Goal: Information Seeking & Learning: Learn about a topic

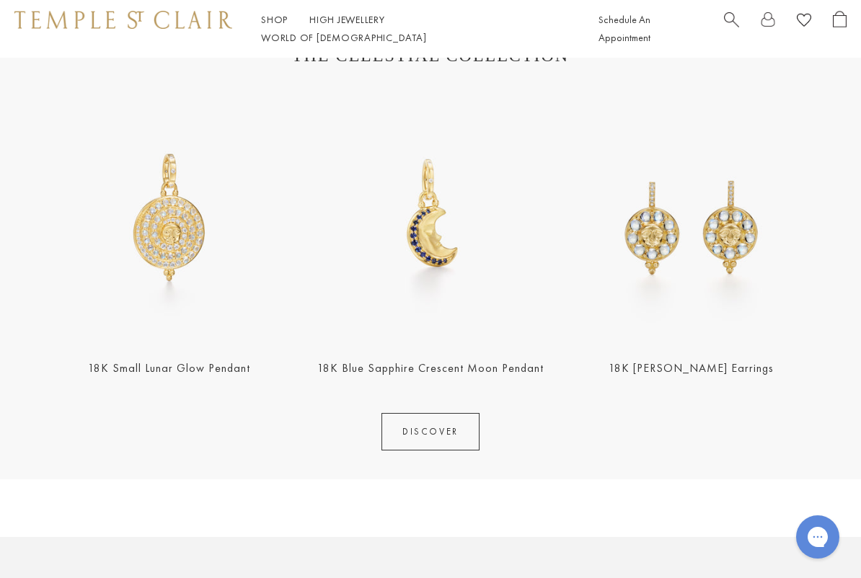
scroll to position [513, 0]
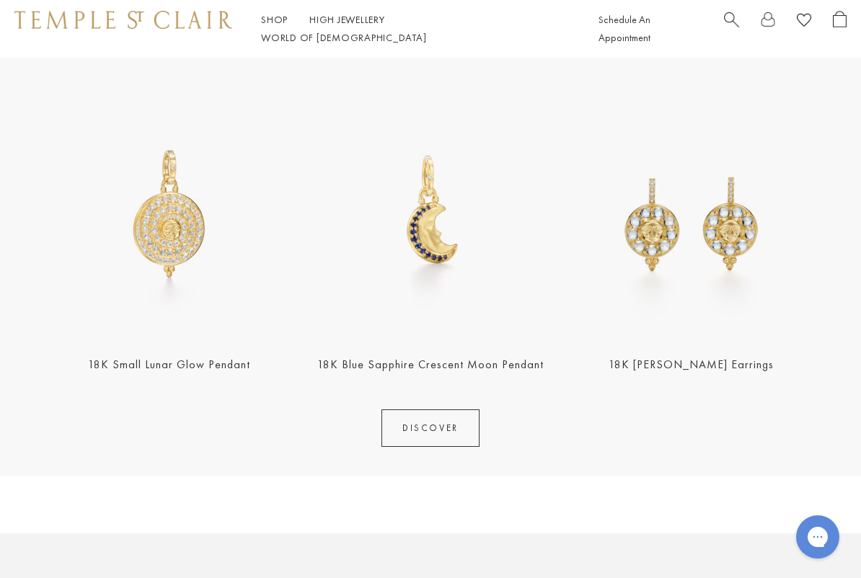
click at [713, 239] on img at bounding box center [691, 213] width 252 height 252
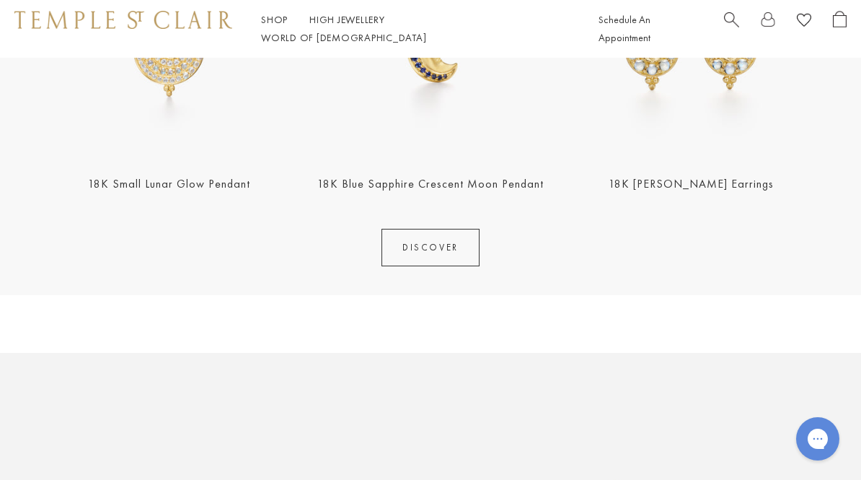
scroll to position [679, 0]
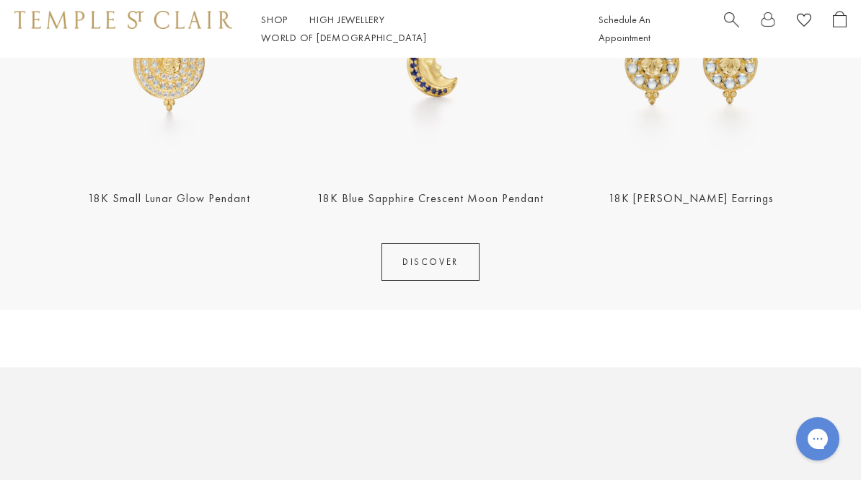
click at [436, 269] on link "DISCOVER" at bounding box center [430, 261] width 98 height 37
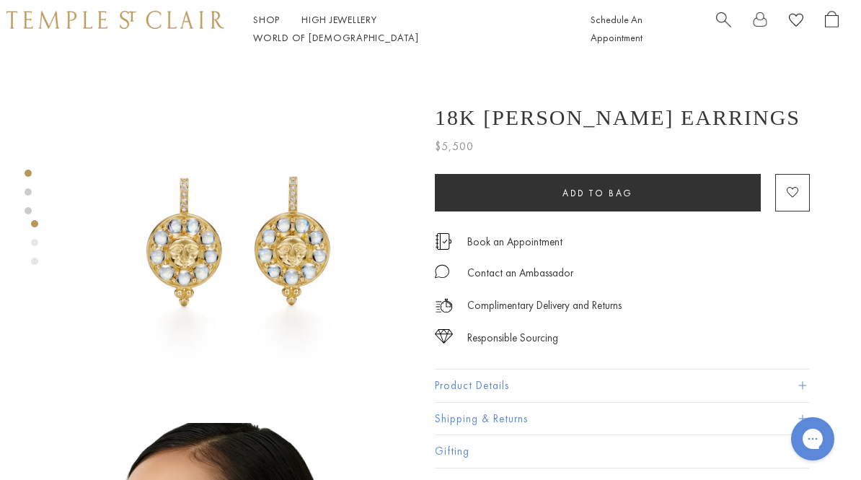
scroll to position [0, 3]
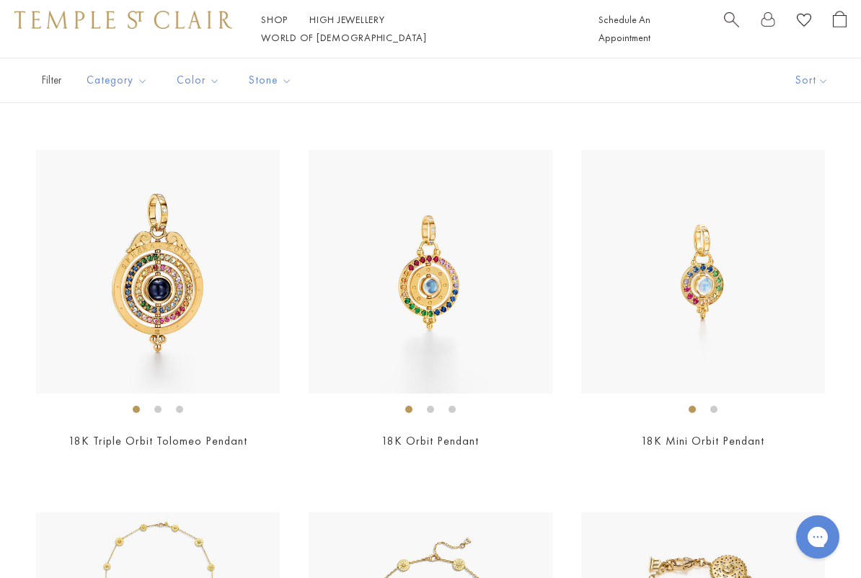
scroll to position [1729, 0]
click at [449, 306] on img at bounding box center [431, 271] width 244 height 244
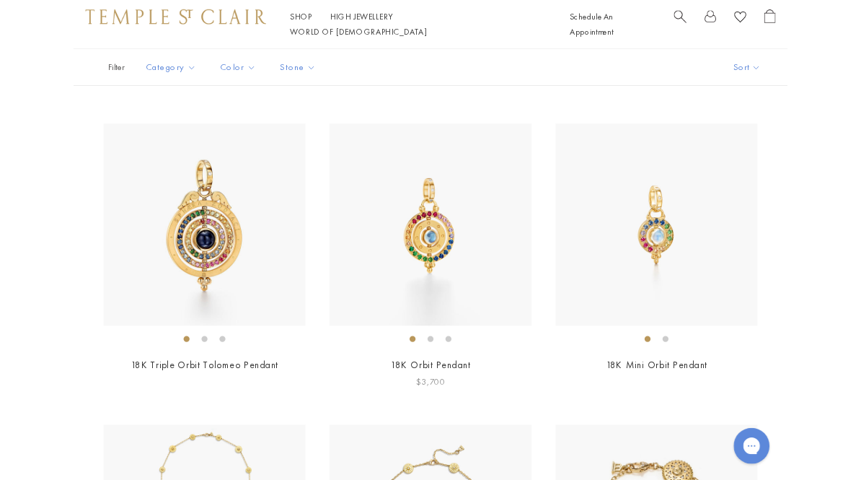
scroll to position [1770, 0]
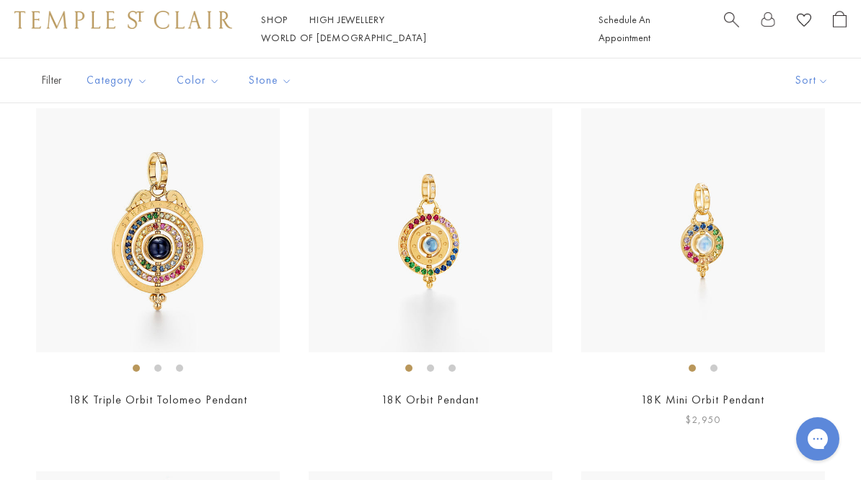
click at [706, 243] on img at bounding box center [703, 230] width 244 height 244
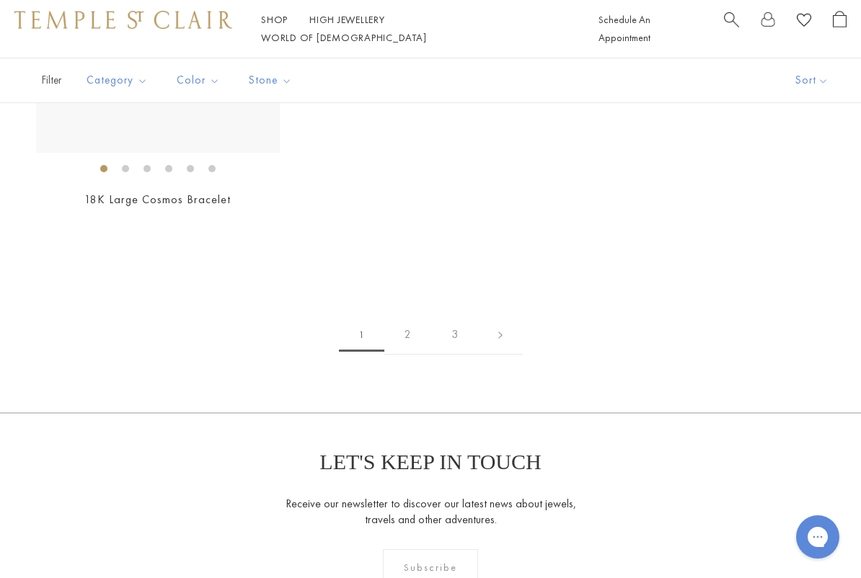
scroll to position [5623, 0]
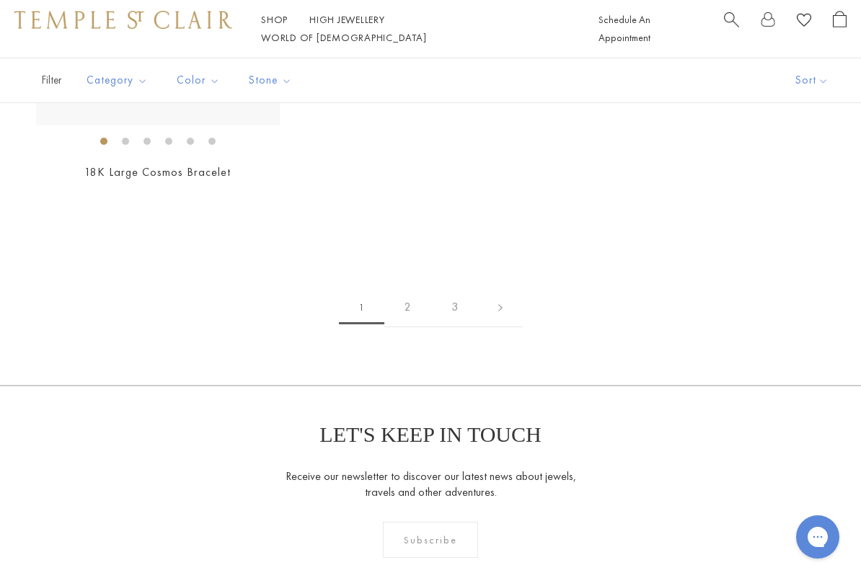
click at [410, 298] on link "2" at bounding box center [407, 308] width 47 height 40
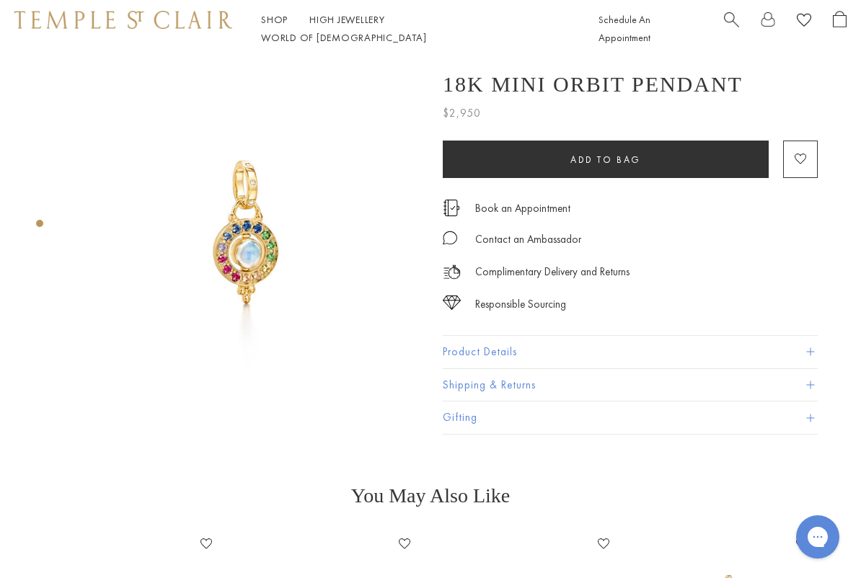
click at [806, 360] on button "Product Details" at bounding box center [630, 352] width 375 height 32
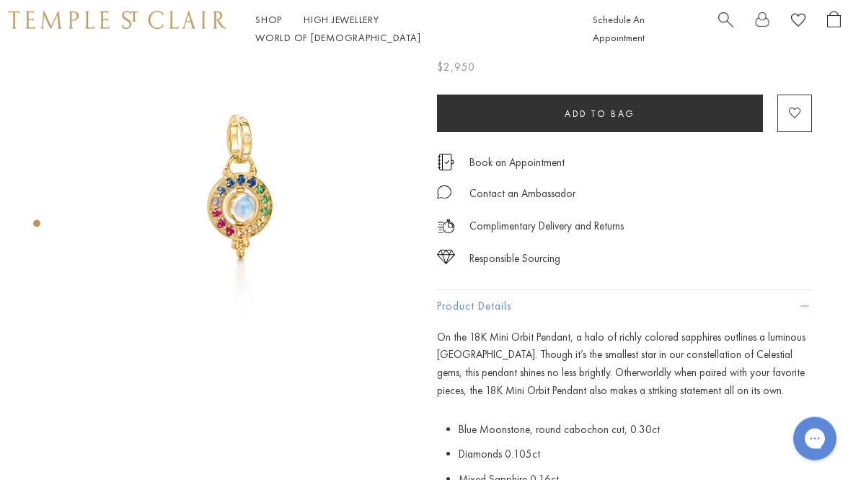
scroll to position [0, 3]
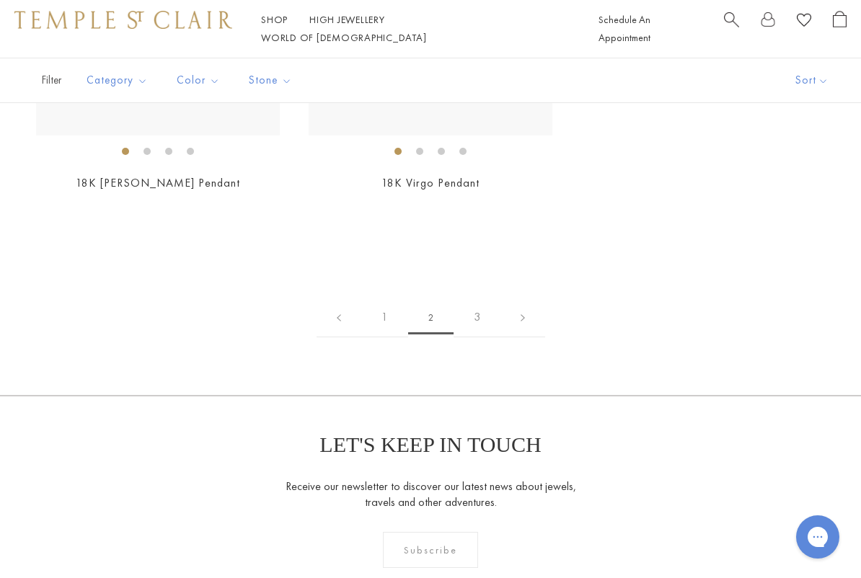
scroll to position [4937, 0]
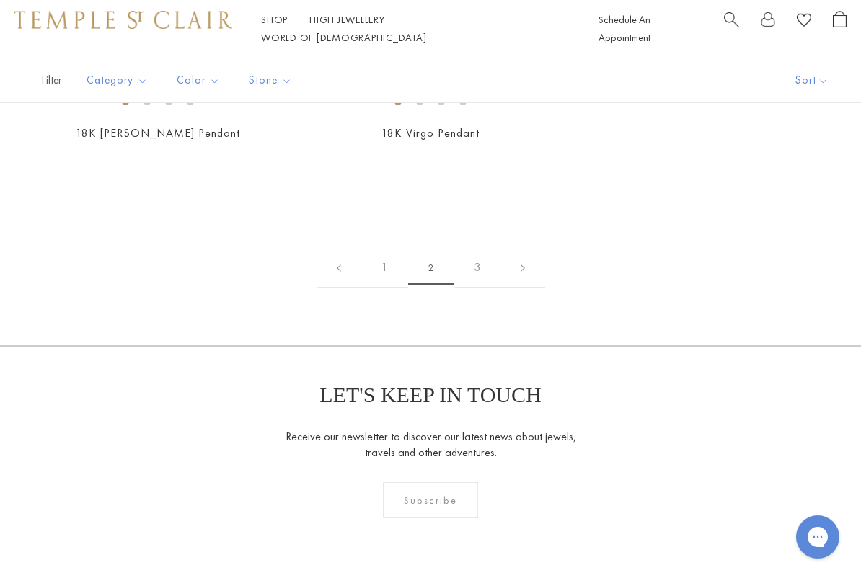
click at [484, 257] on link "3" at bounding box center [477, 268] width 47 height 40
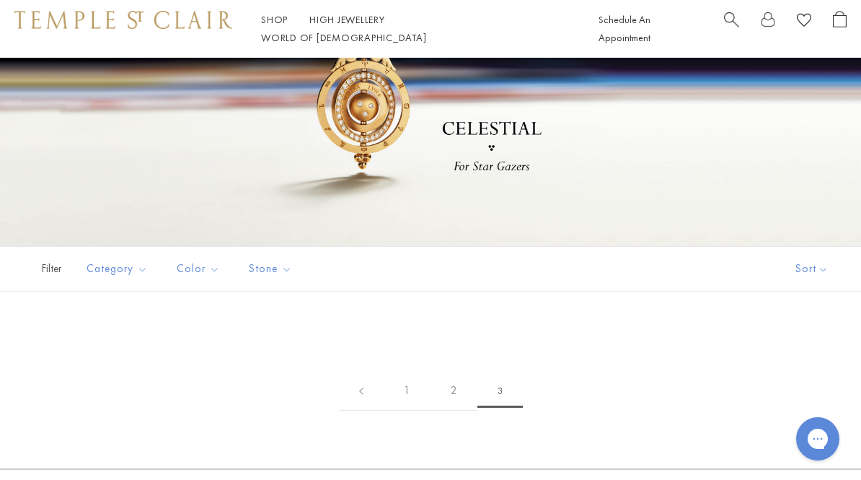
scroll to position [90, 0]
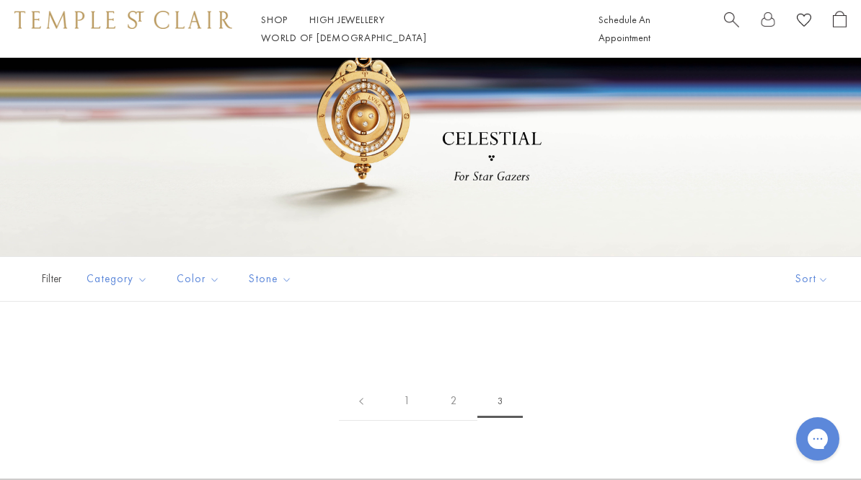
click at [496, 402] on span "3" at bounding box center [499, 400] width 45 height 33
click at [498, 411] on span "3" at bounding box center [499, 400] width 45 height 33
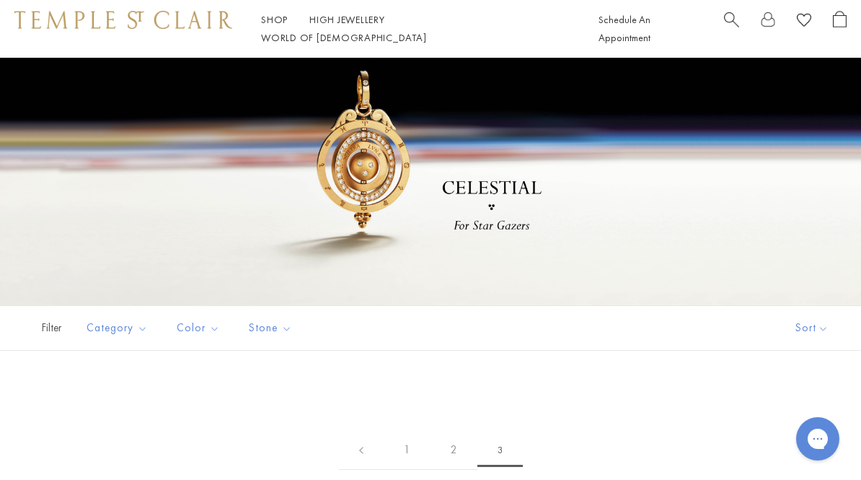
scroll to position [0, 0]
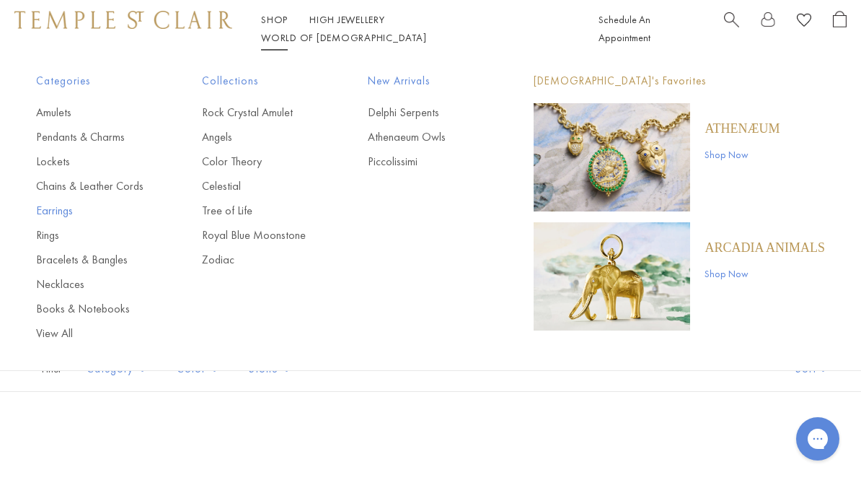
click at [64, 212] on link "Earrings" at bounding box center [90, 211] width 108 height 16
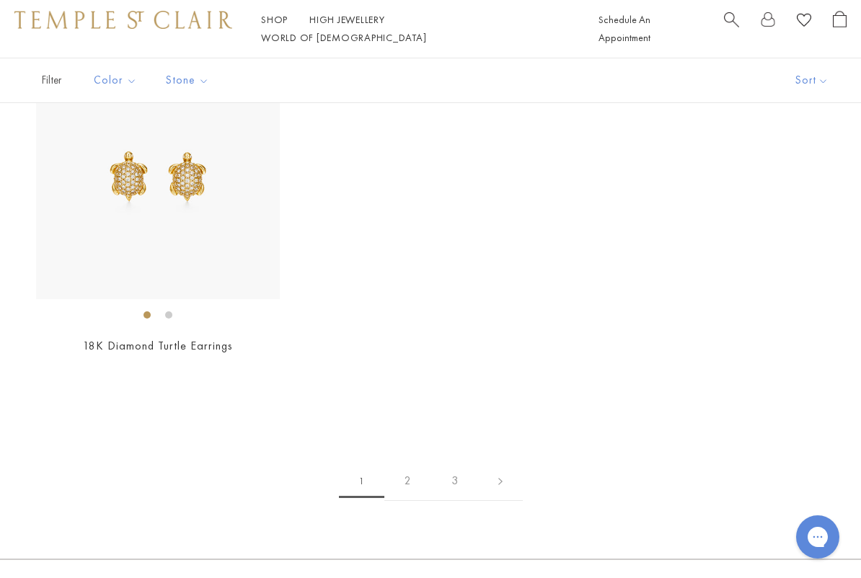
scroll to position [5640, 0]
click at [409, 466] on link "2" at bounding box center [407, 480] width 47 height 40
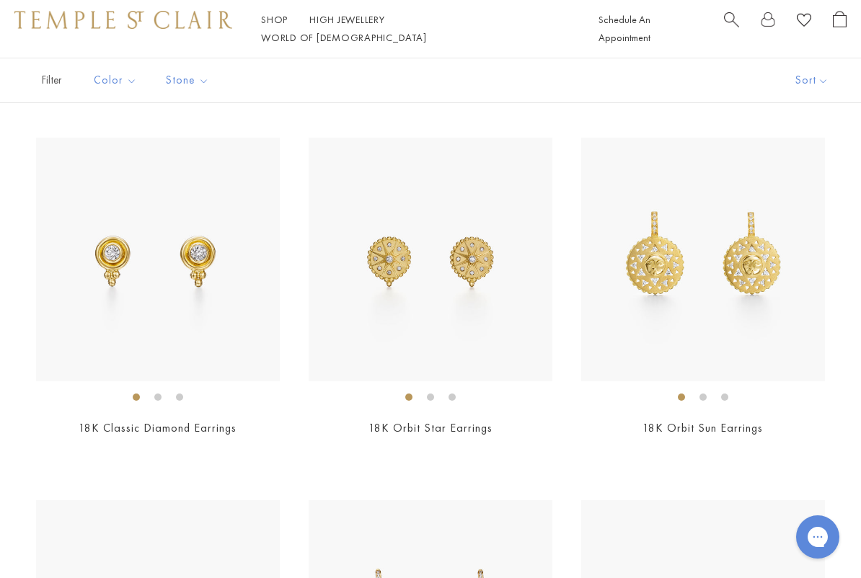
scroll to position [110, 0]
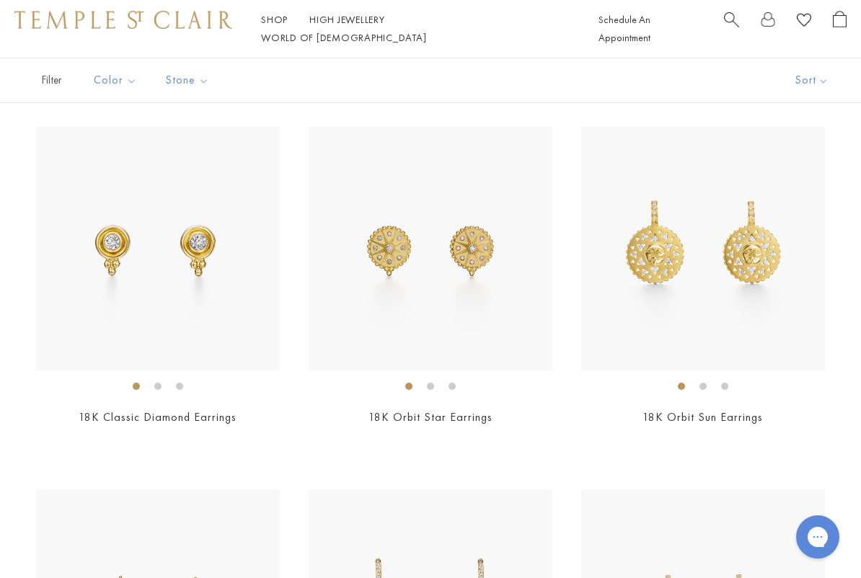
click at [244, 434] on div "$2,300" at bounding box center [158, 438] width 244 height 17
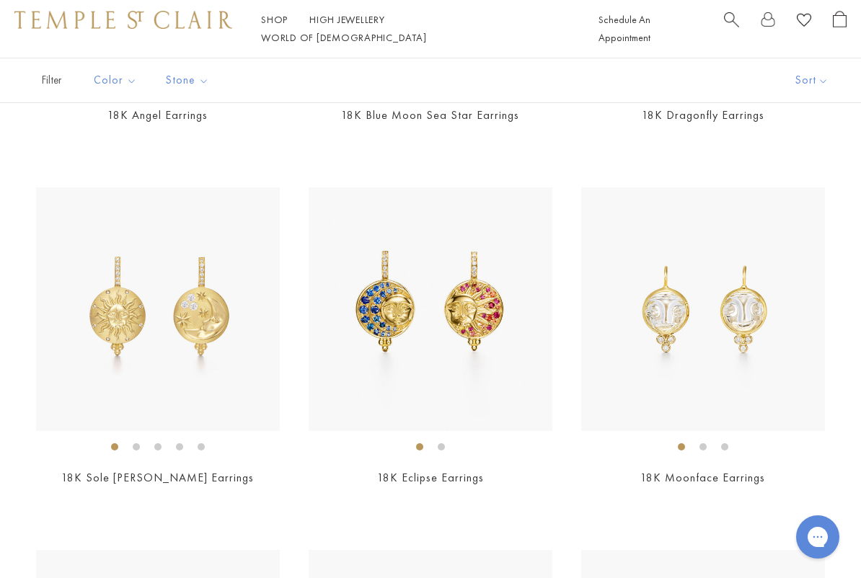
scroll to position [777, 0]
click at [529, 479] on div "$7,950" at bounding box center [431, 496] width 244 height 17
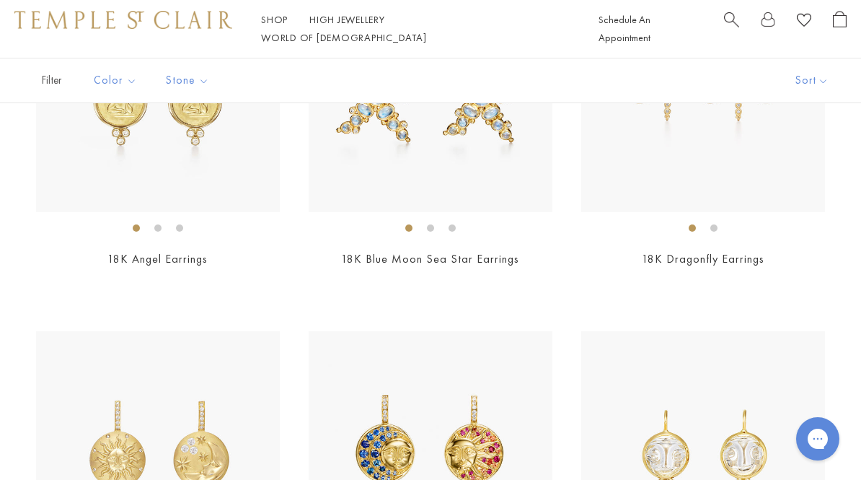
scroll to position [630, 0]
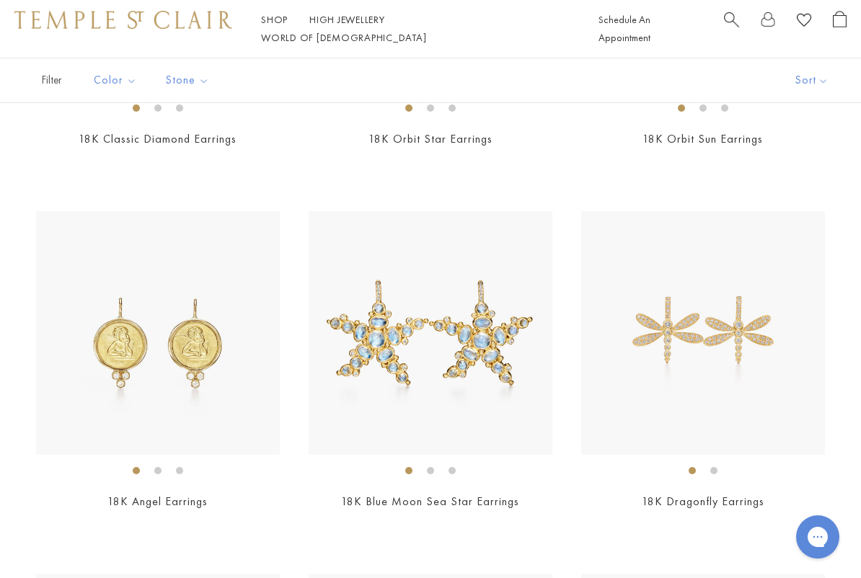
scroll to position [389, 0]
click at [247, 479] on div "18K Angel Earrings $2,950" at bounding box center [158, 370] width 244 height 319
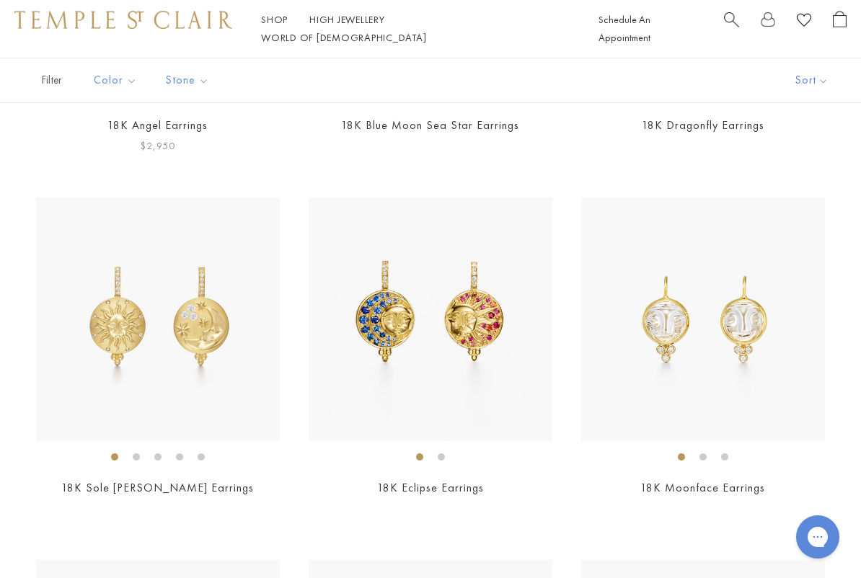
scroll to position [770, 0]
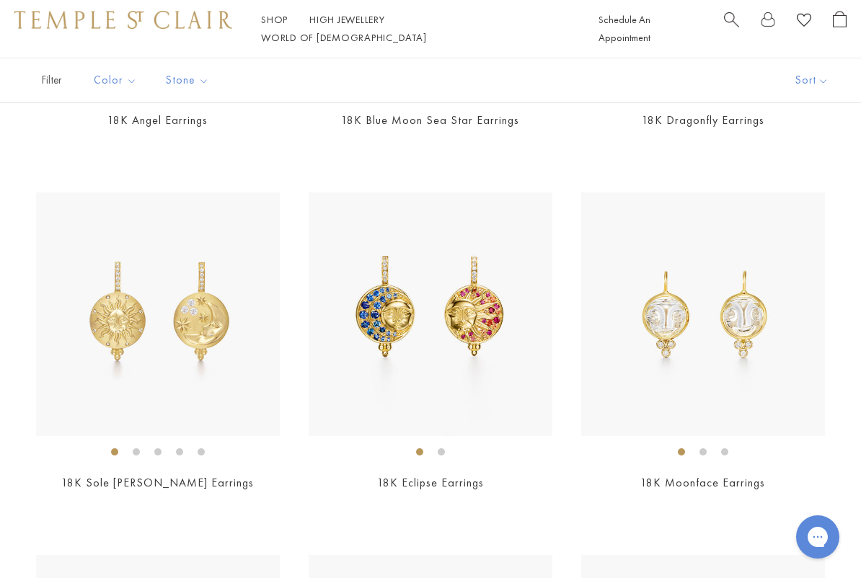
click at [542, 475] on h2 "18K Eclipse Earrings" at bounding box center [431, 483] width 244 height 17
click at [240, 479] on div "$6,700" at bounding box center [158, 503] width 244 height 17
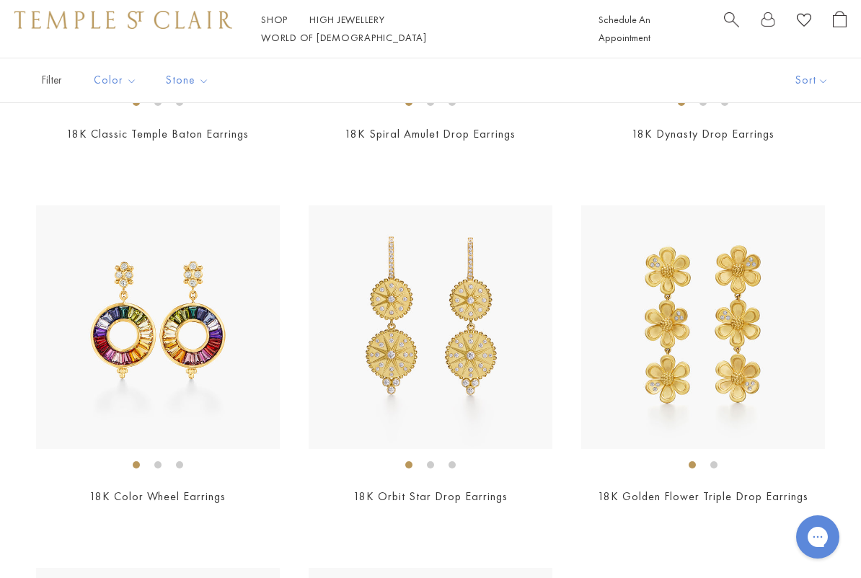
scroll to position [4070, 0]
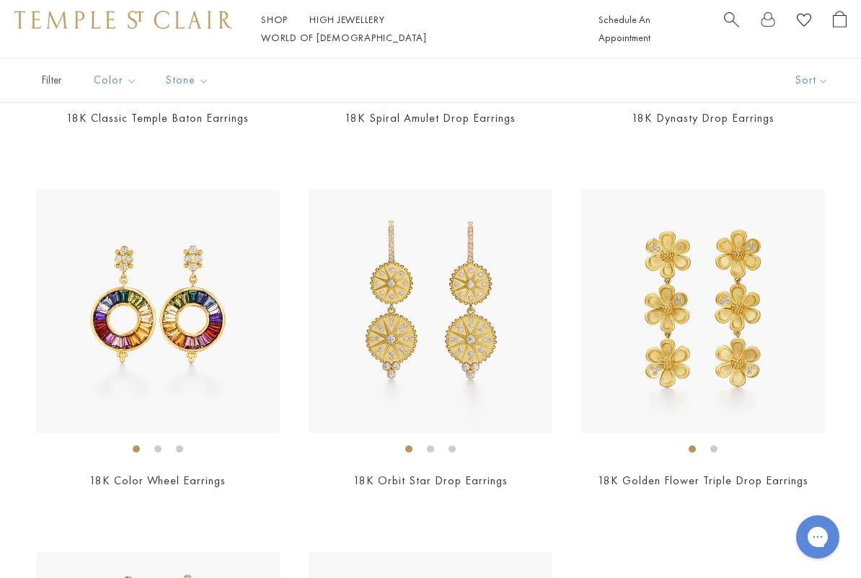
click at [255, 473] on h2 "18K Color Wheel Earrings" at bounding box center [158, 481] width 244 height 17
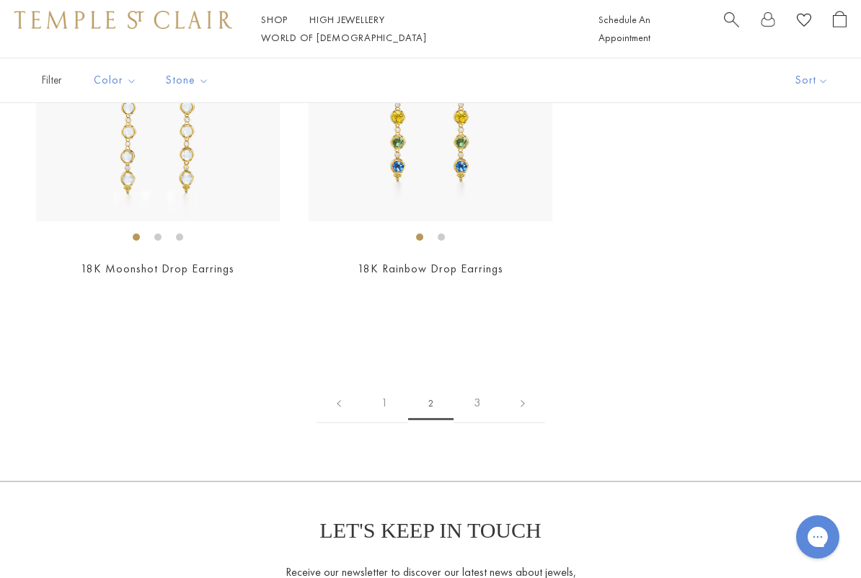
scroll to position [4652, 0]
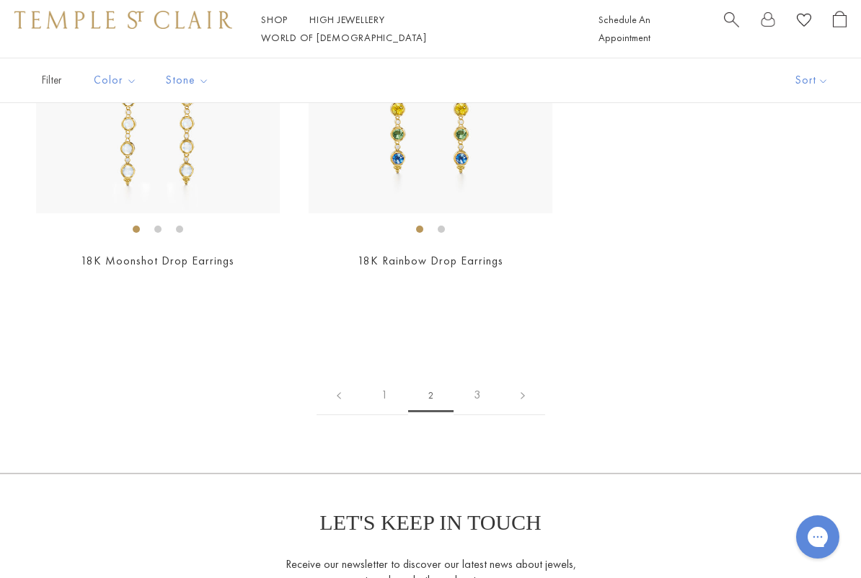
click at [477, 389] on link "3" at bounding box center [477, 396] width 47 height 40
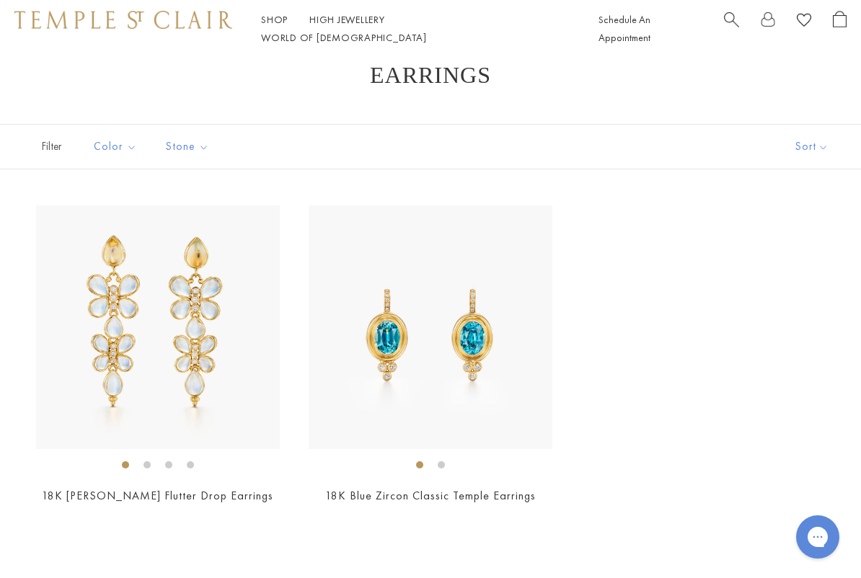
scroll to position [32, 0]
click at [358, 26] on link "High Jewellery High Jewellery" at bounding box center [347, 19] width 76 height 13
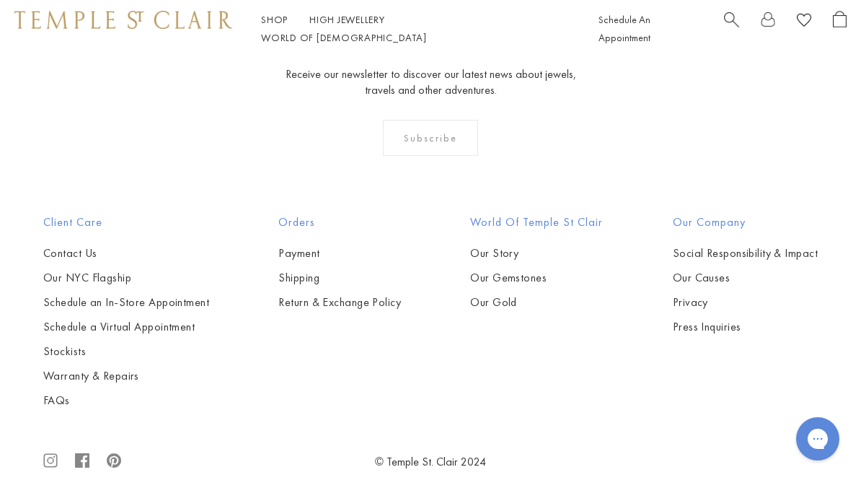
scroll to position [1137, 0]
click at [534, 283] on link "Our Gemstones" at bounding box center [536, 278] width 133 height 16
click at [544, 278] on link "Our Gemstones" at bounding box center [536, 278] width 133 height 16
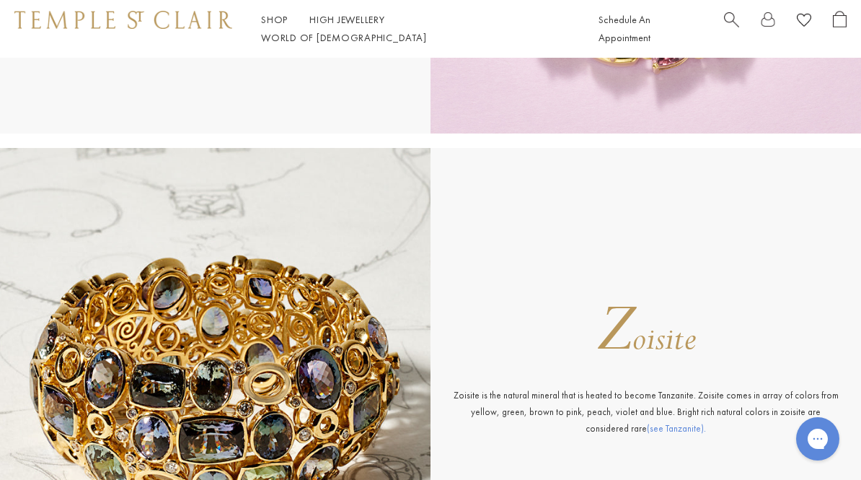
scroll to position [14447, 0]
